Goal: Navigation & Orientation: Find specific page/section

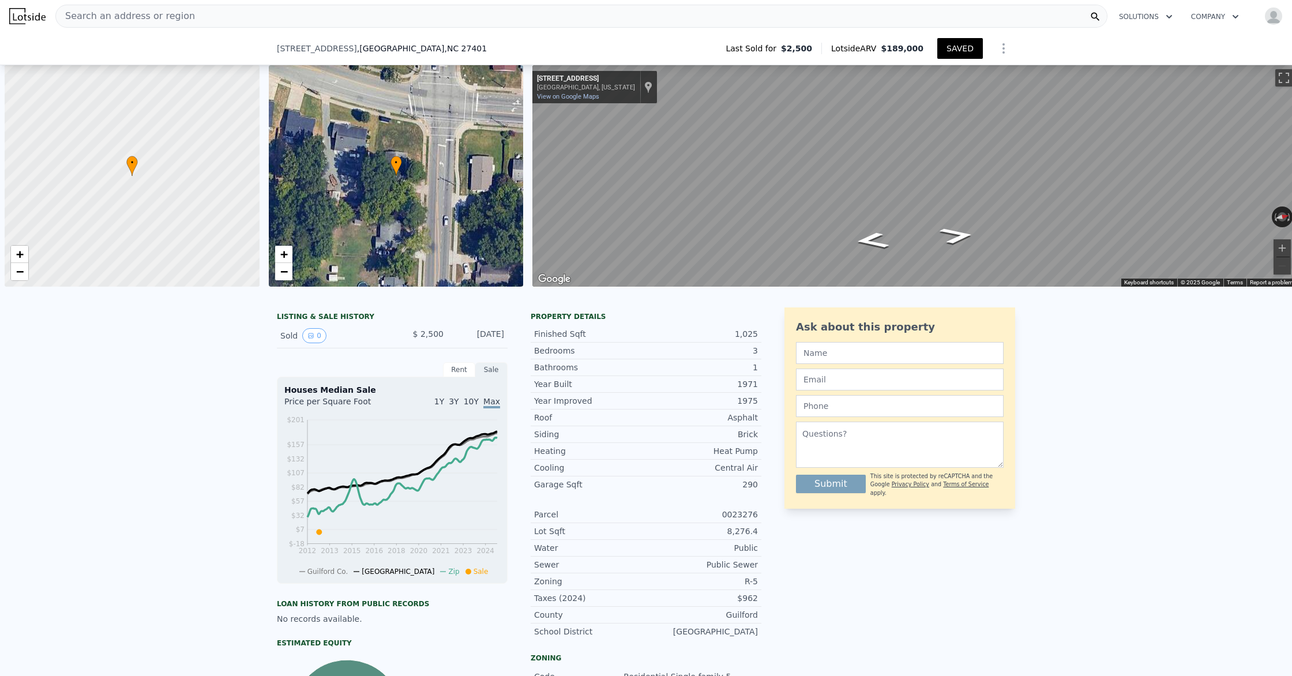
select select "30"
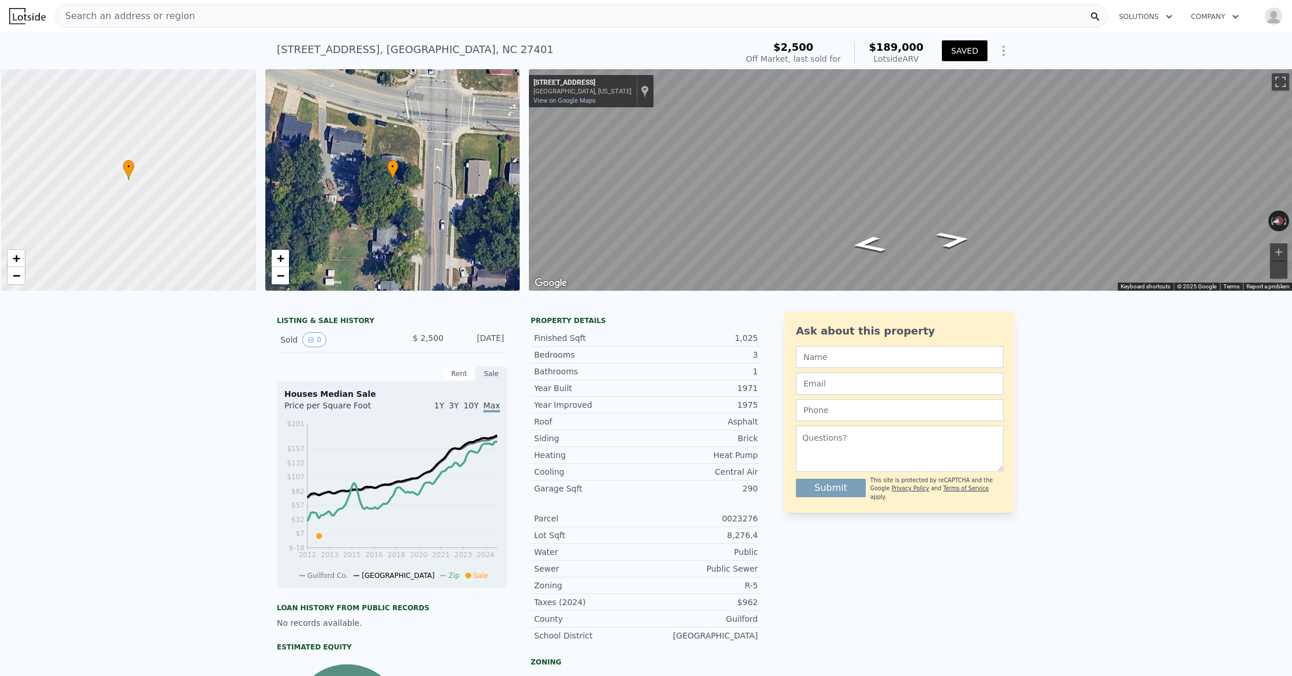
scroll to position [0, 5]
click at [27, 19] on img at bounding box center [27, 16] width 36 height 16
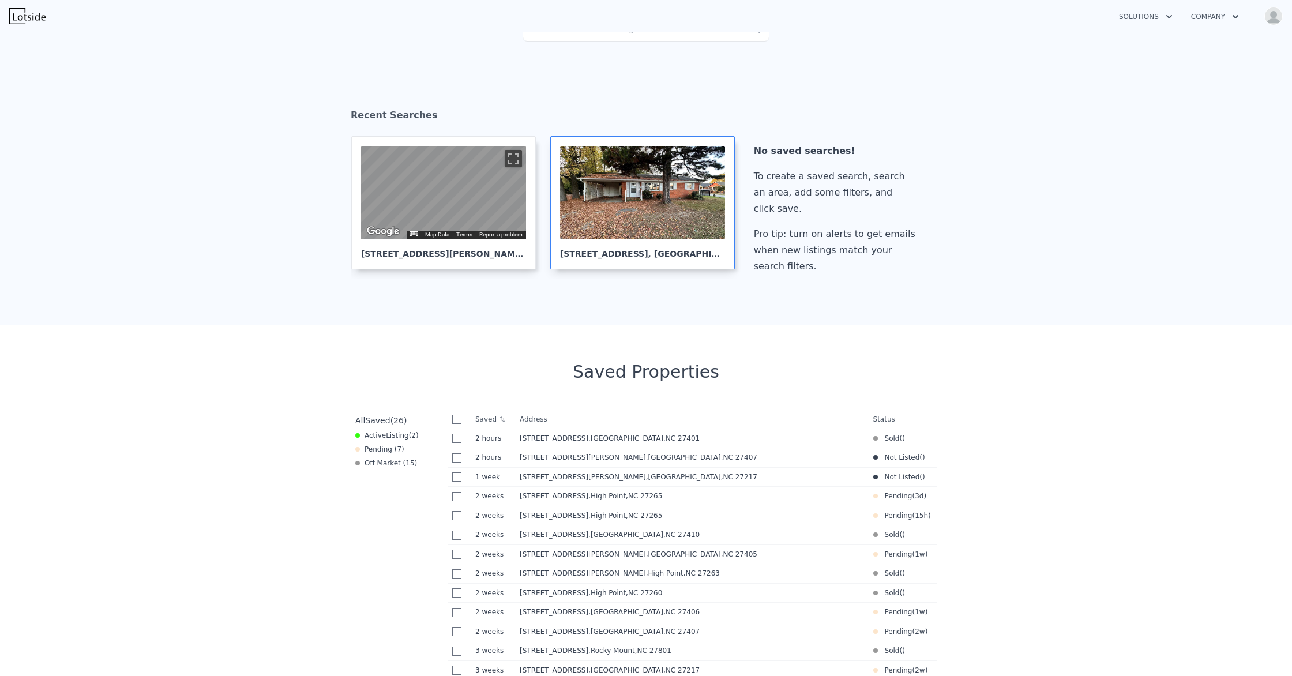
scroll to position [387, 0]
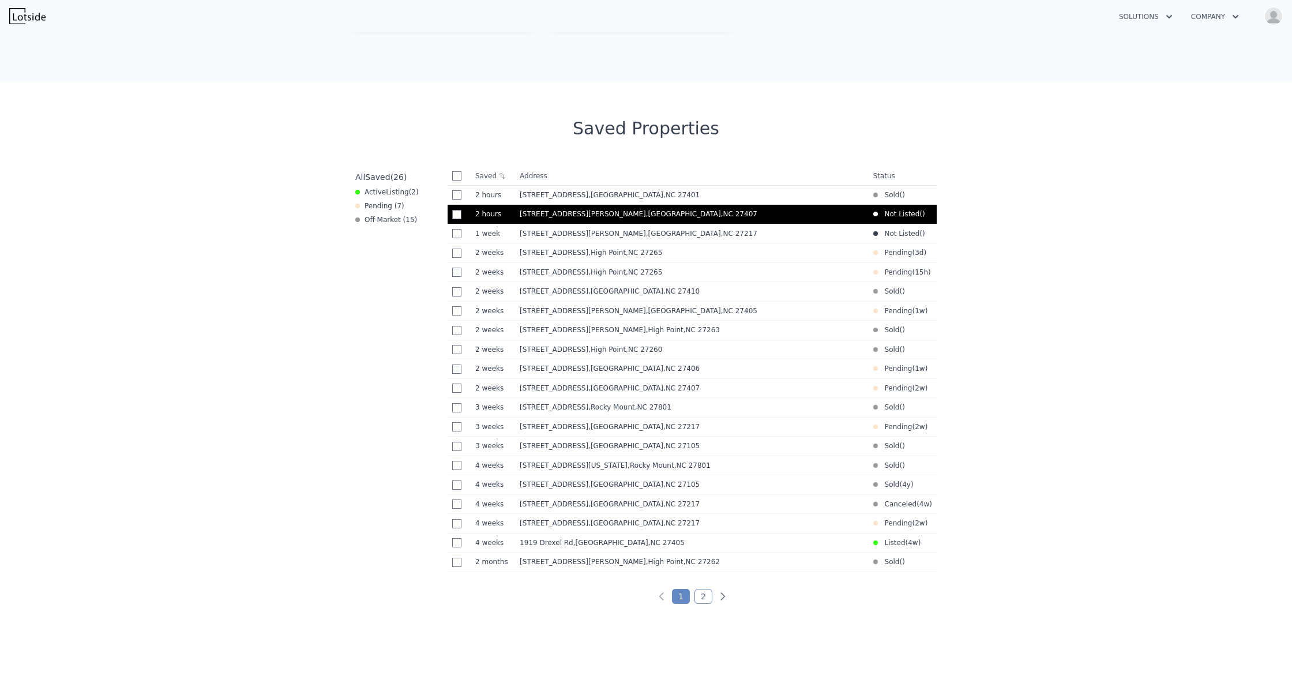
click at [646, 215] on span ", [GEOGRAPHIC_DATA]" at bounding box center [704, 214] width 116 height 8
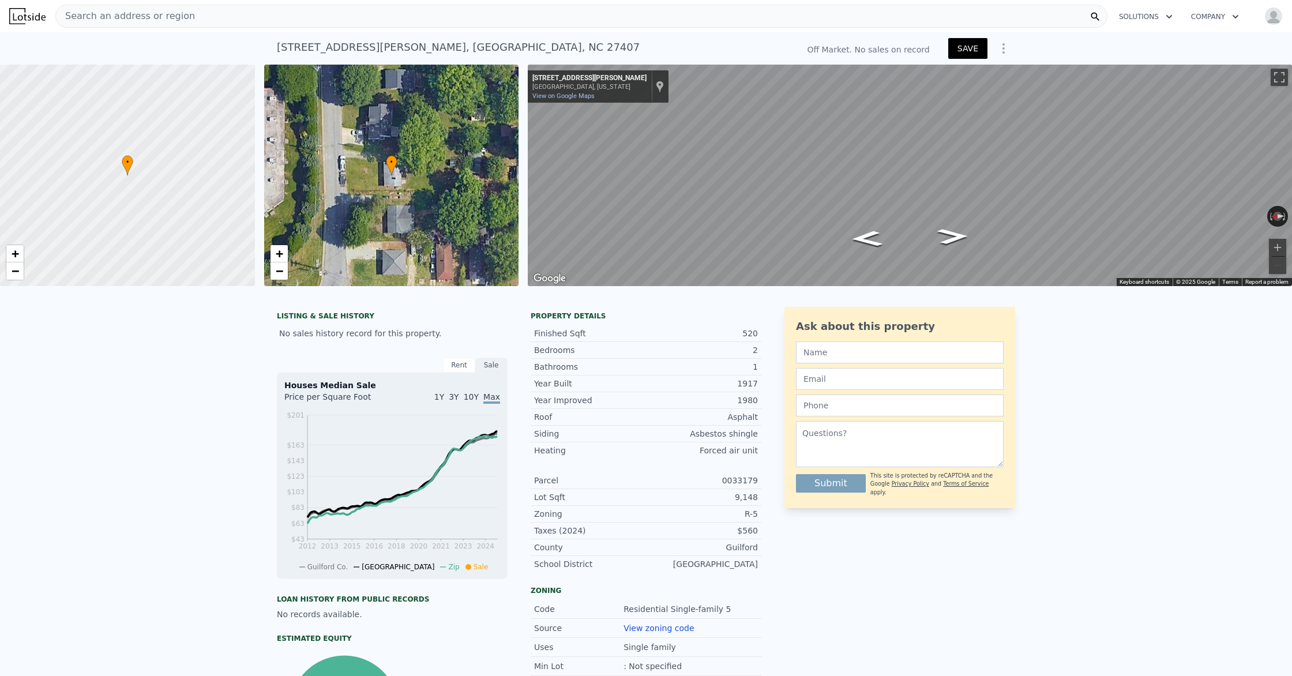
scroll to position [1, 0]
click at [1275, 247] on button "Zoom in" at bounding box center [1276, 246] width 17 height 17
